Goal: Transaction & Acquisition: Book appointment/travel/reservation

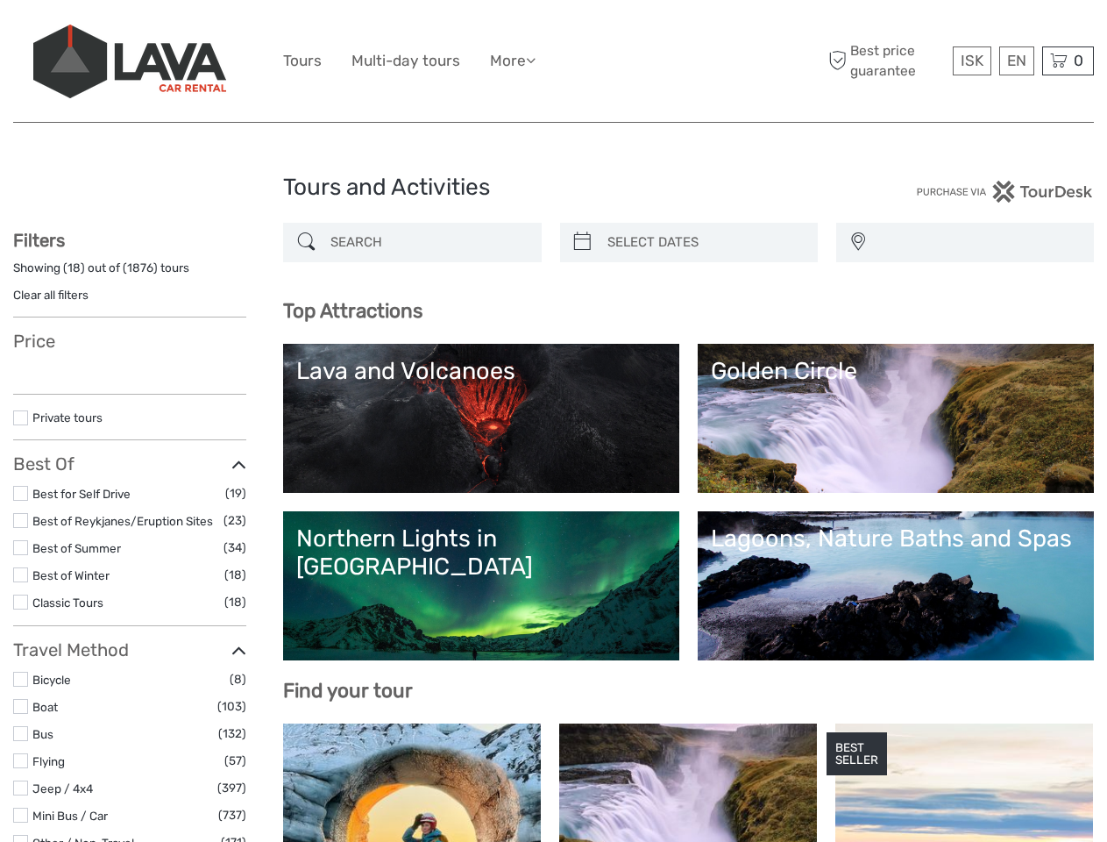
select select
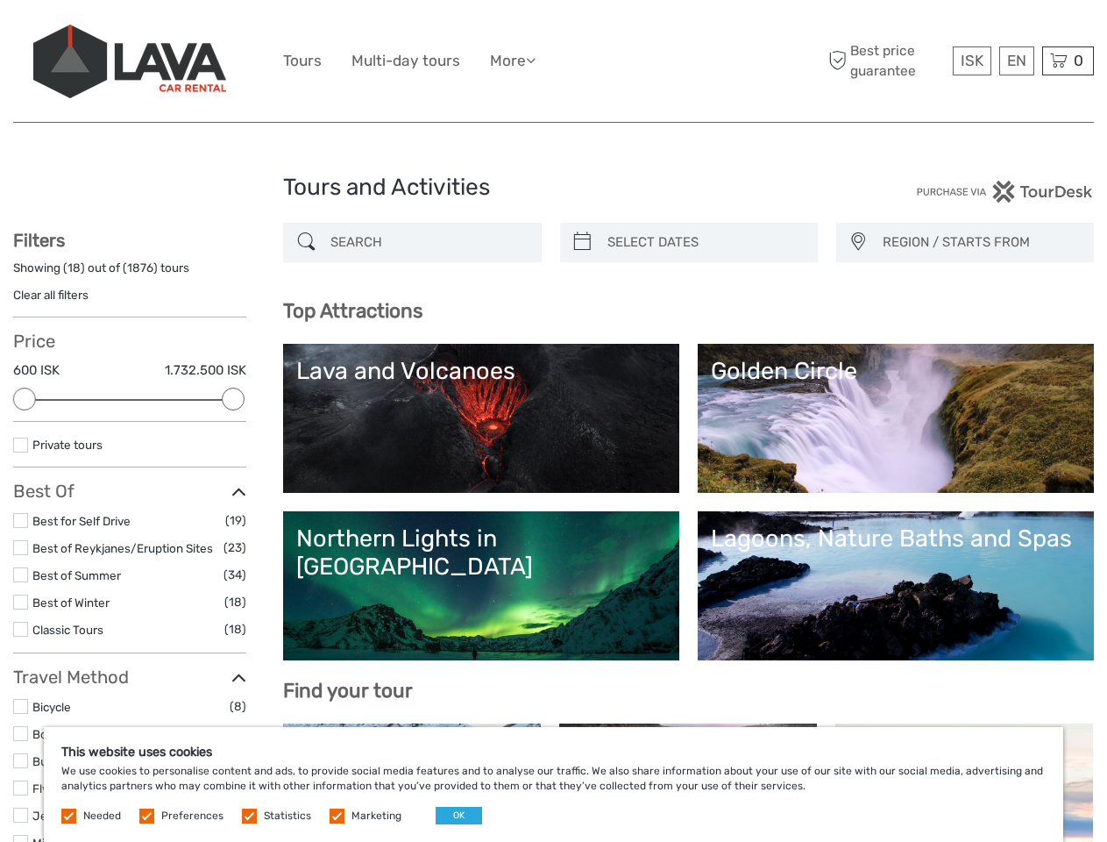
click at [553, 61] on ul "Tours Multi-day tours More Food & drink Travel Articles Back to [GEOGRAPHIC_DAT…" at bounding box center [422, 60] width 279 height 25
click at [515, 60] on link "More" at bounding box center [513, 60] width 46 height 25
click at [536, 60] on icon at bounding box center [531, 60] width 10 height 15
click at [971, 60] on span "ISK" at bounding box center [972, 61] width 23 height 18
click at [1016, 60] on div "EN English Español Deutsch" at bounding box center [1016, 60] width 35 height 29
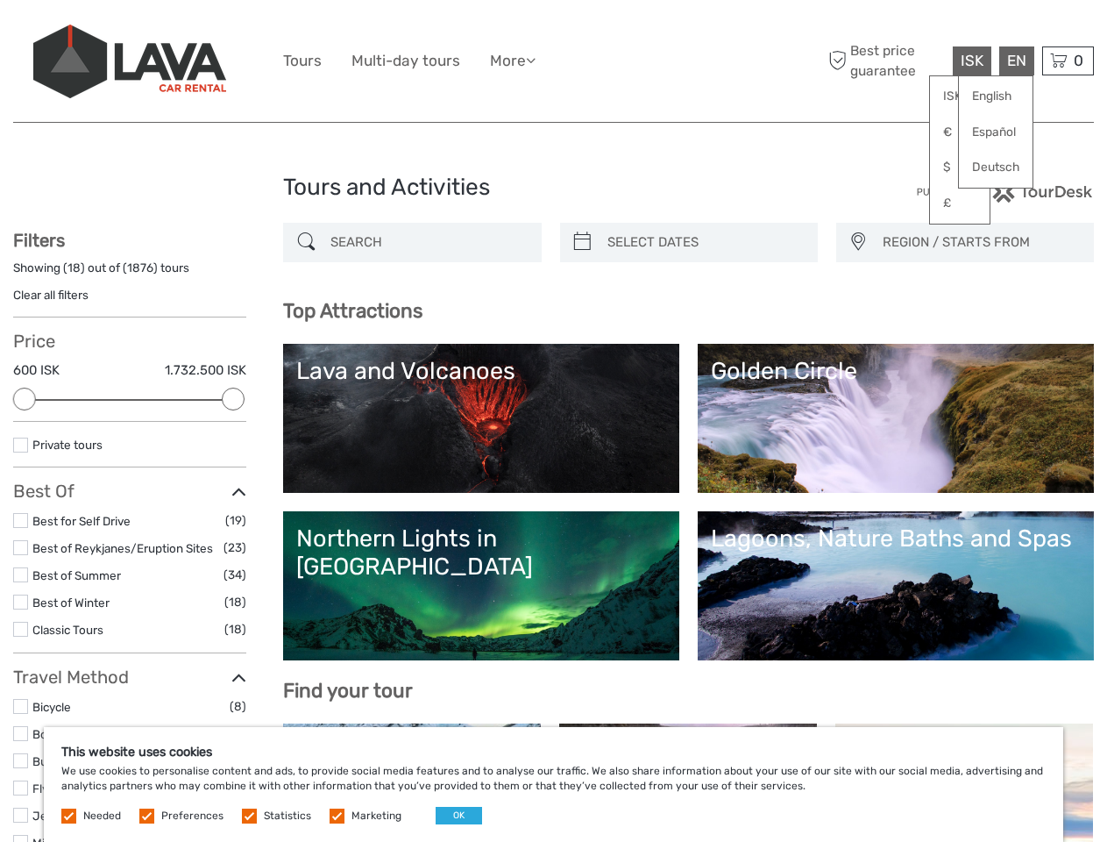
click at [1068, 60] on div "0 Items Total 0 ISK Checkout The shopping cart is empty." at bounding box center [1068, 60] width 52 height 29
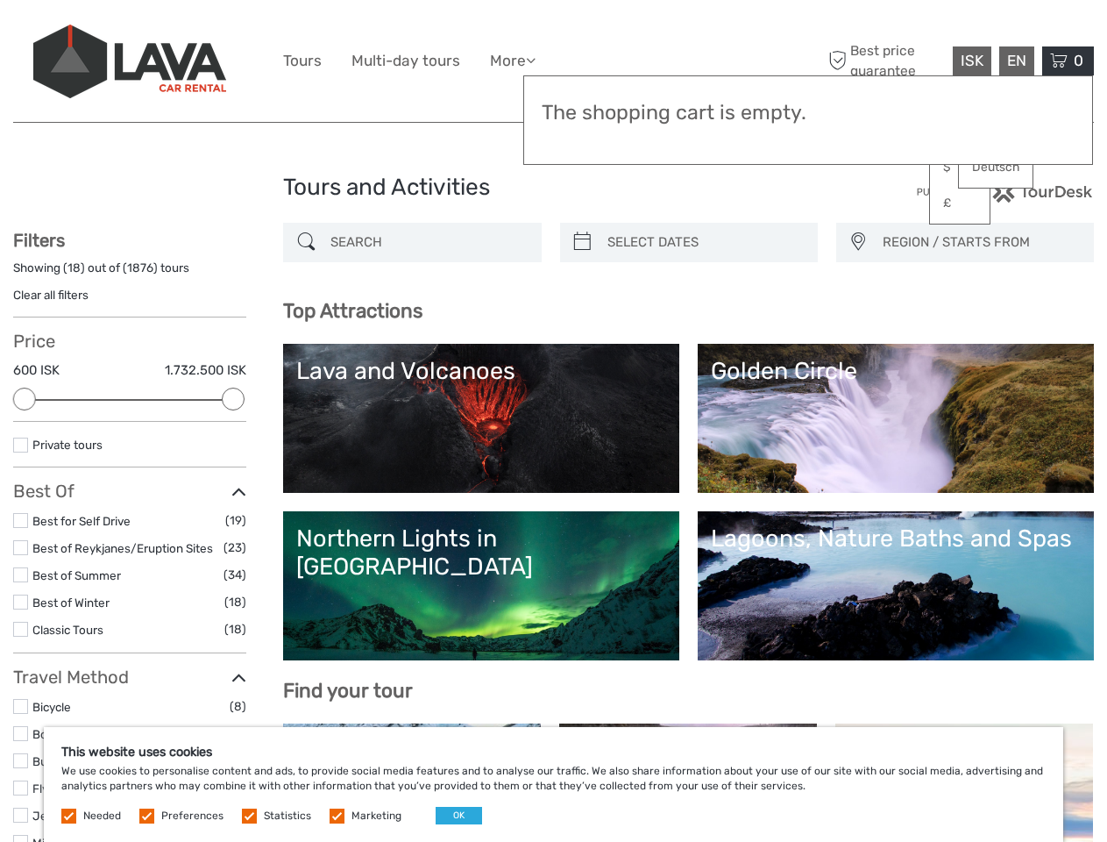
click at [25, 399] on div at bounding box center [24, 399] width 23 height 23
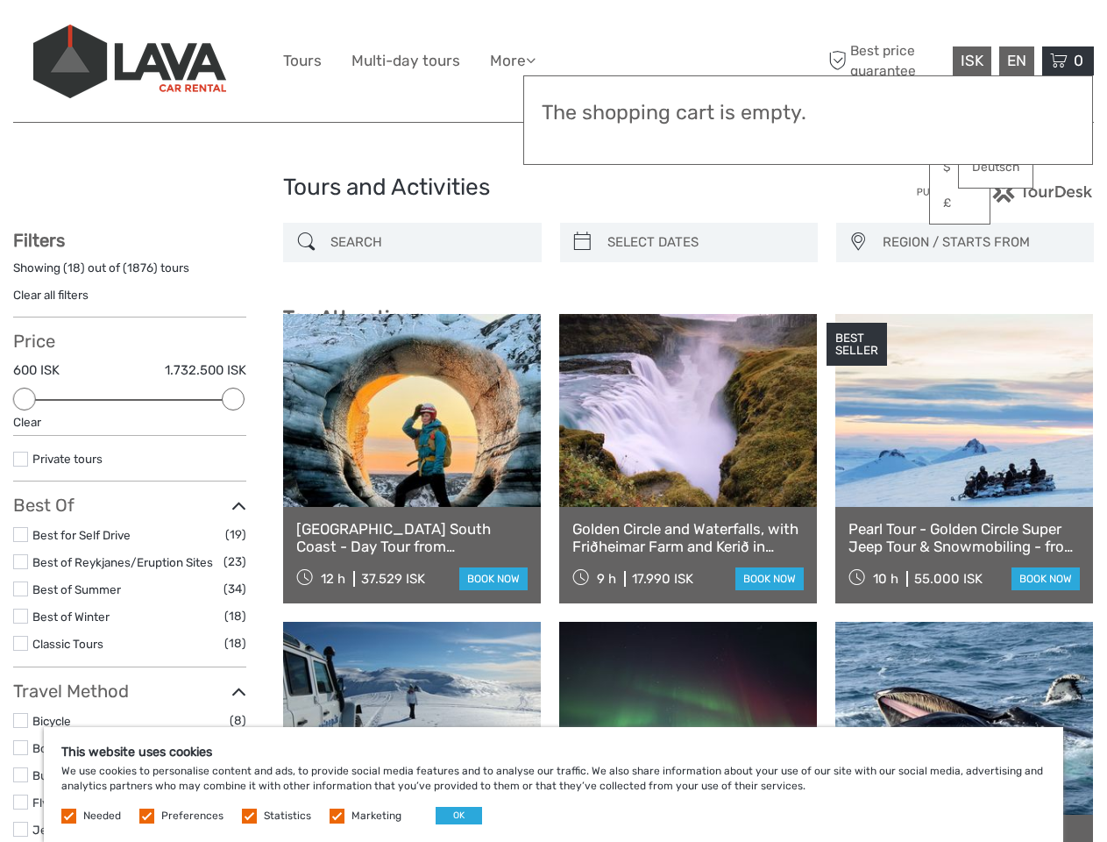
click at [233, 494] on icon at bounding box center [238, 506] width 15 height 24
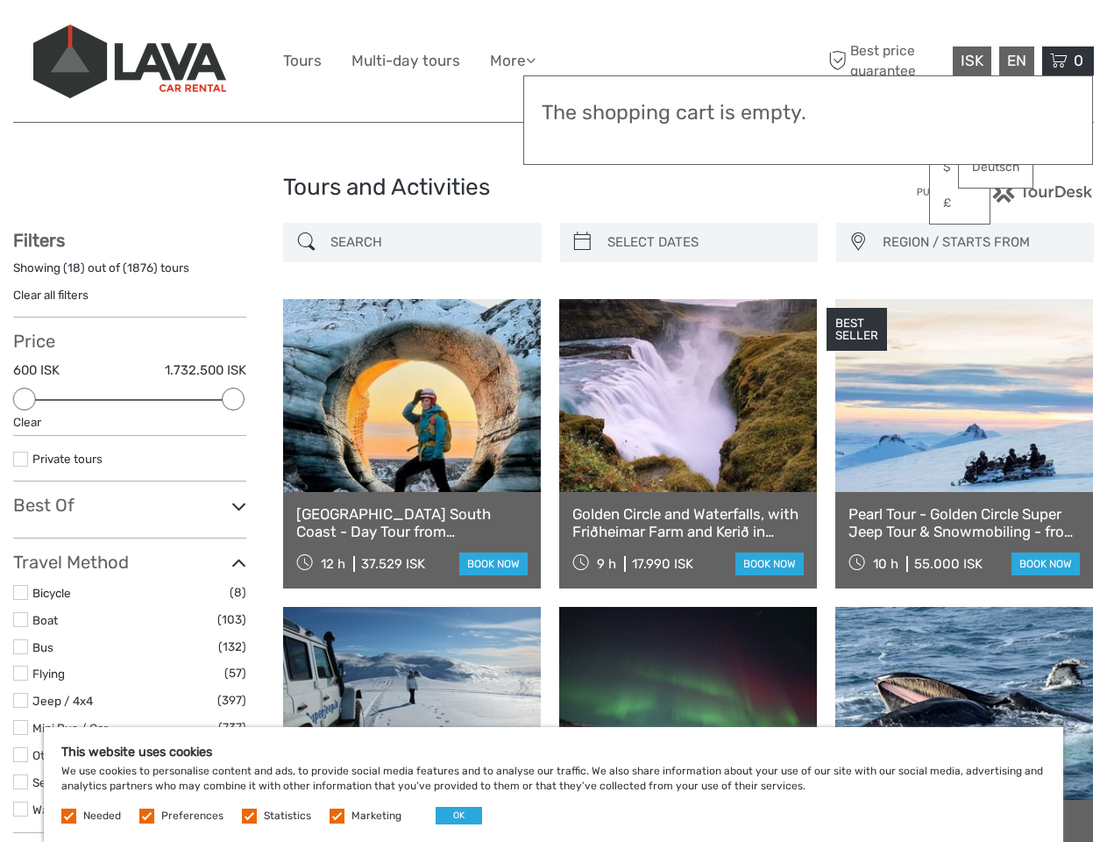
click at [582, 299] on link at bounding box center [688, 395] width 258 height 193
click at [704, 299] on link at bounding box center [688, 395] width 258 height 193
